Goal: Transaction & Acquisition: Book appointment/travel/reservation

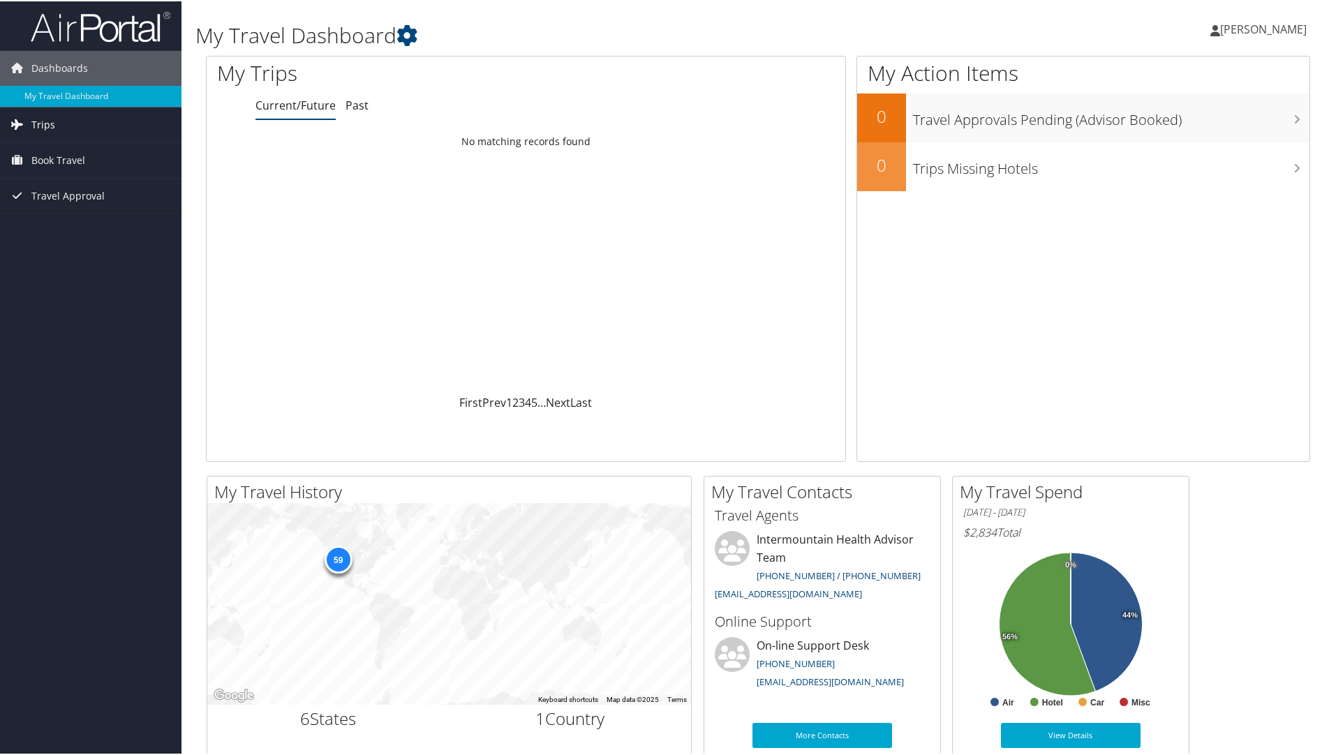
click at [34, 121] on span "Trips" at bounding box center [43, 123] width 24 height 35
click at [57, 149] on link "Current/Future Trips" at bounding box center [90, 151] width 181 height 21
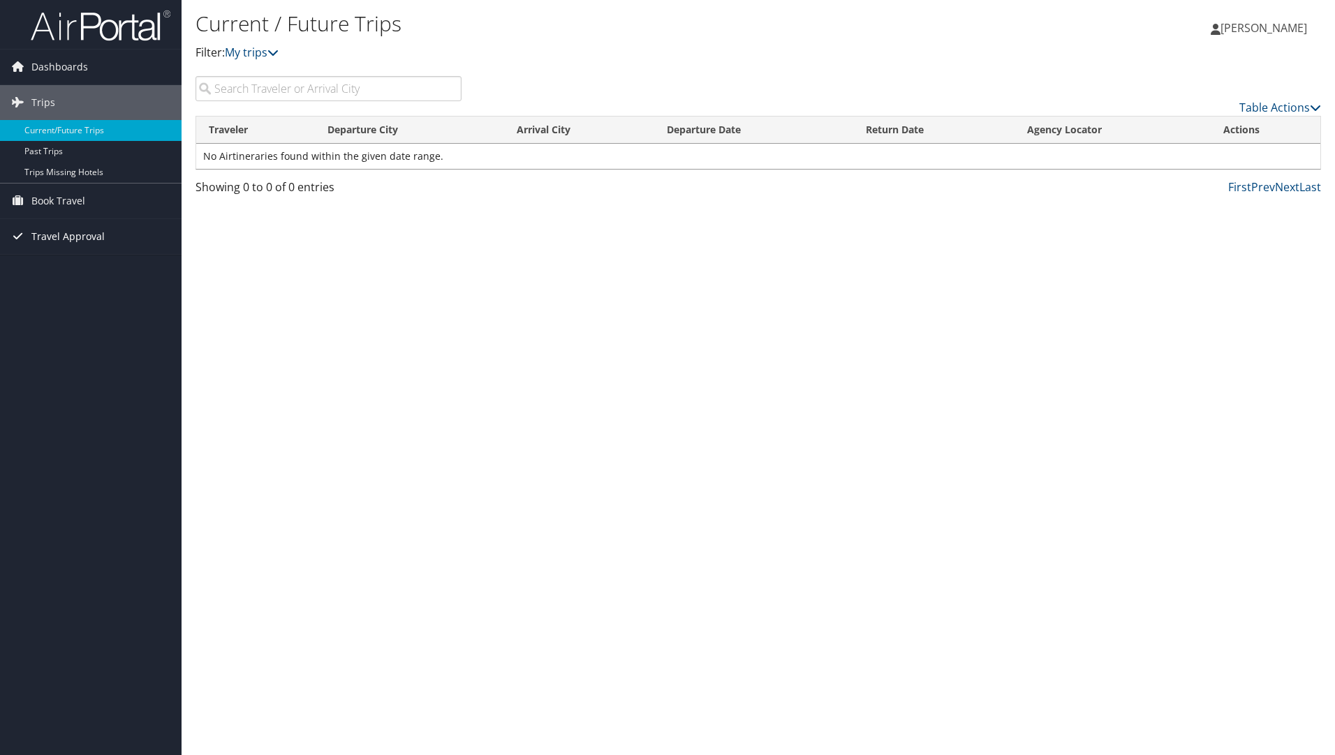
click at [47, 231] on span "Travel Approval" at bounding box center [67, 236] width 73 height 35
click at [47, 197] on span "Book Travel" at bounding box center [58, 201] width 54 height 35
click at [71, 271] on link "Book/Manage Online Trips" at bounding box center [90, 270] width 181 height 21
